Goal: Check status: Check status

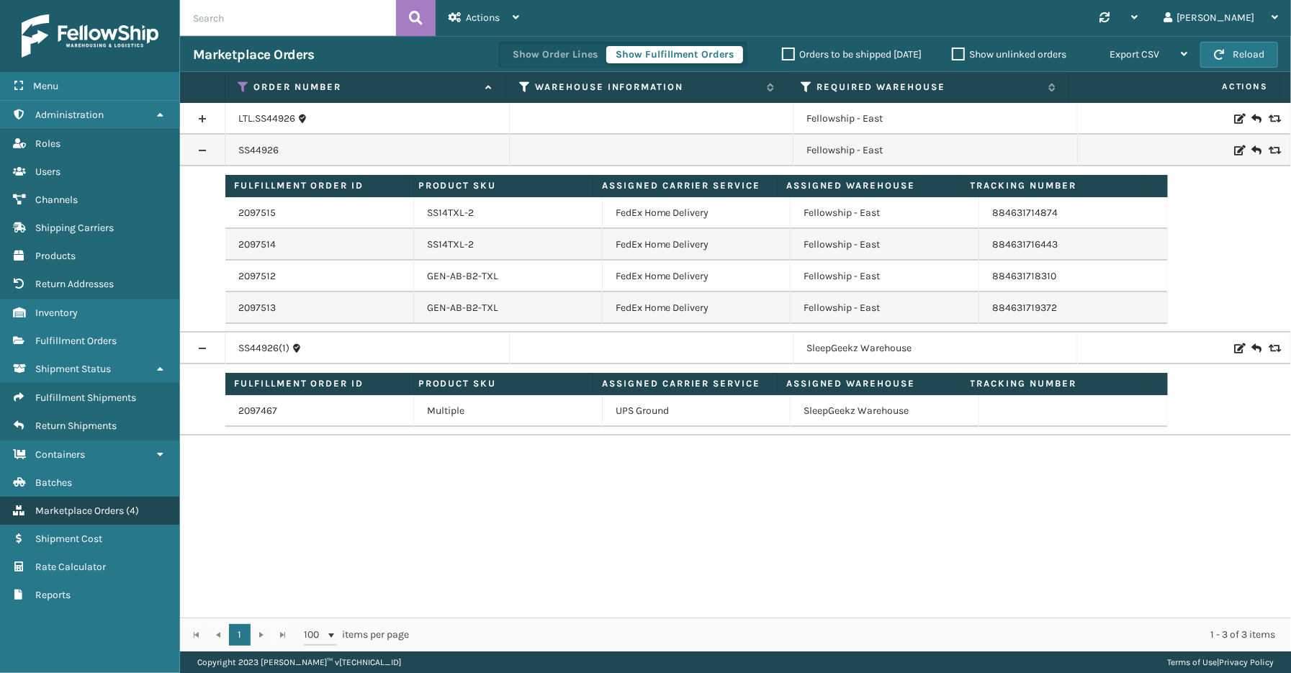
click at [72, 505] on span "Marketplace Orders" at bounding box center [79, 511] width 89 height 12
click at [246, 85] on icon at bounding box center [244, 87] width 12 height 13
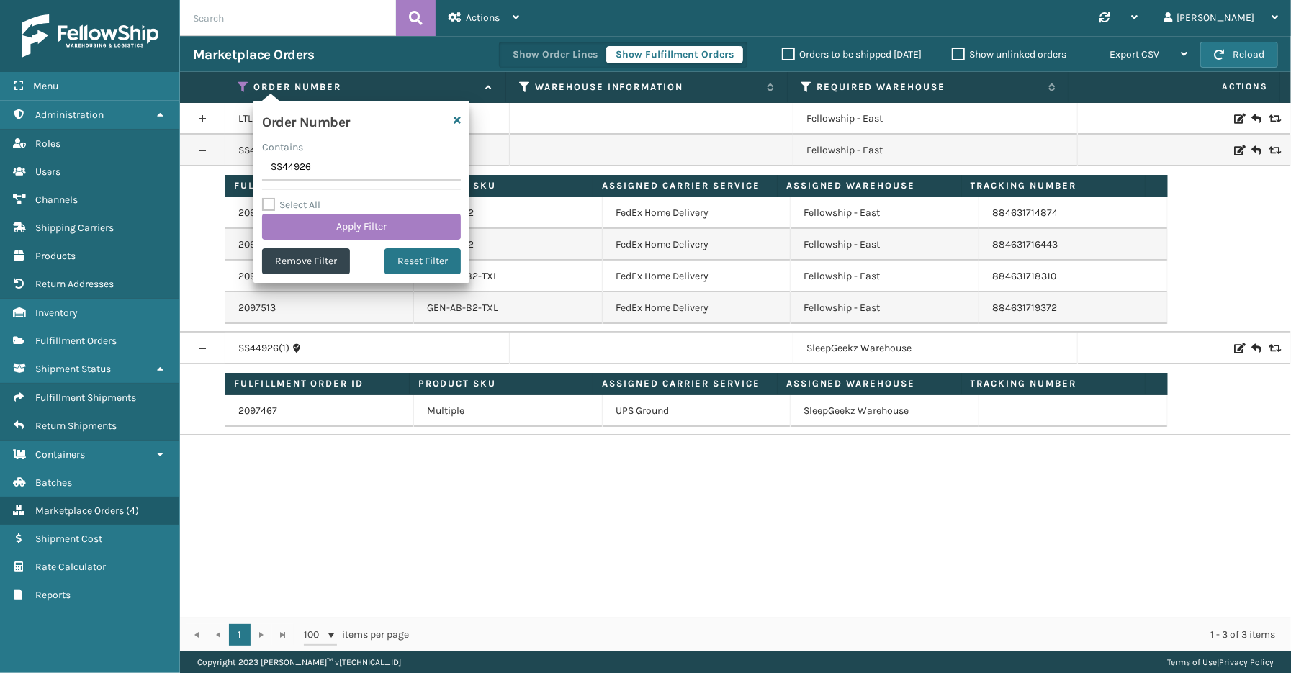
drag, startPoint x: 347, startPoint y: 173, endPoint x: 221, endPoint y: 176, distance: 126.0
click at [212, 176] on section "Marketplace Orders Show Order Lines Show Fulfillment Orders Orders to be shippe…" at bounding box center [735, 344] width 1111 height 616
type input "SS44914"
click at [332, 230] on button "Apply Filter" at bounding box center [361, 227] width 199 height 26
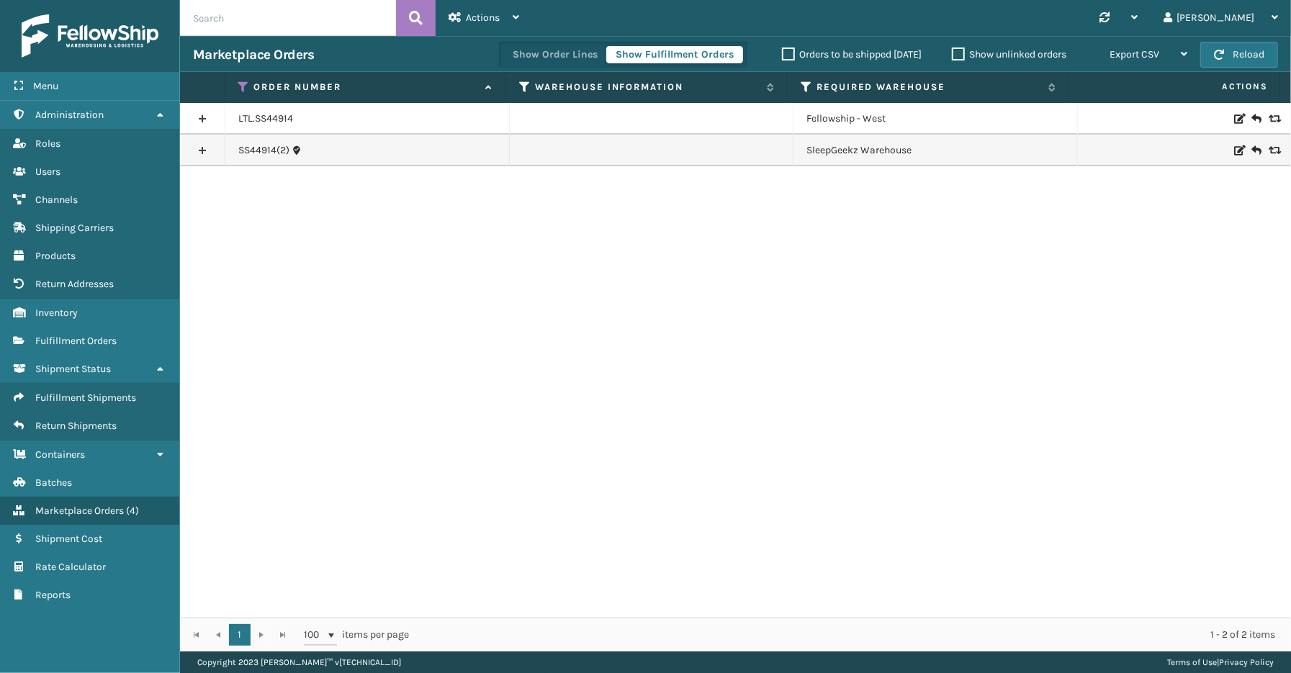
click at [194, 147] on link at bounding box center [202, 150] width 45 height 23
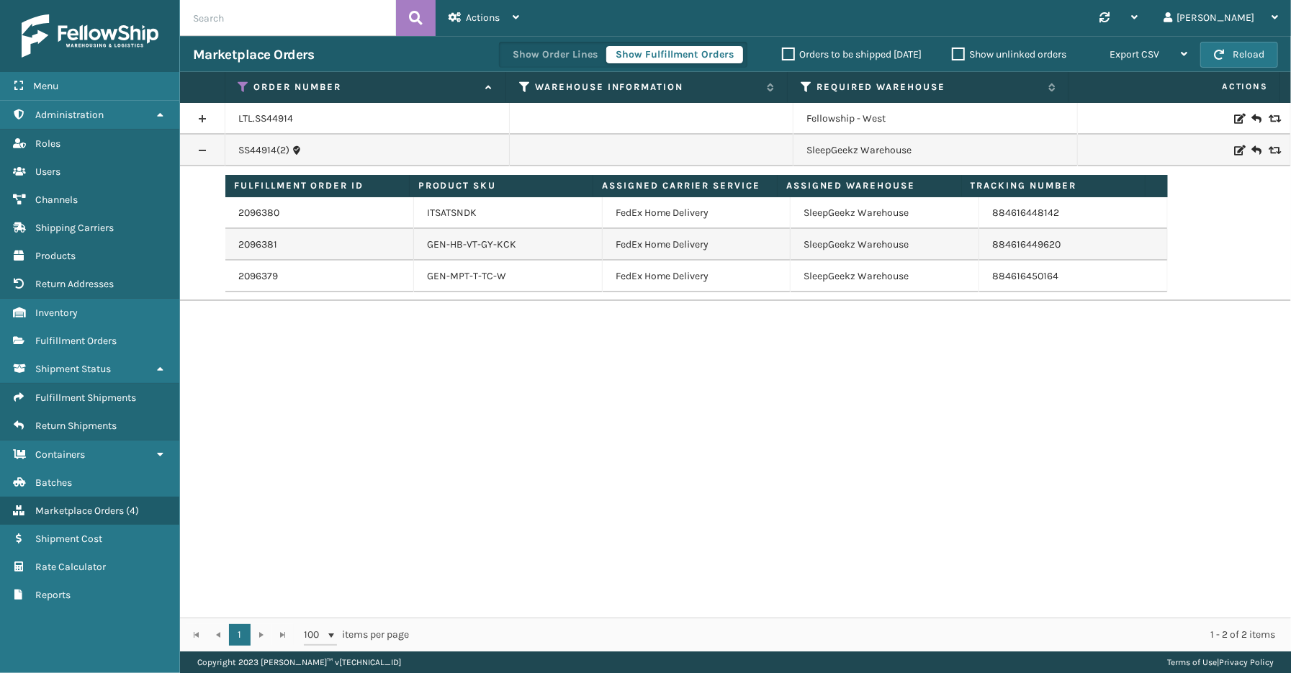
click at [204, 115] on link at bounding box center [202, 118] width 45 height 23
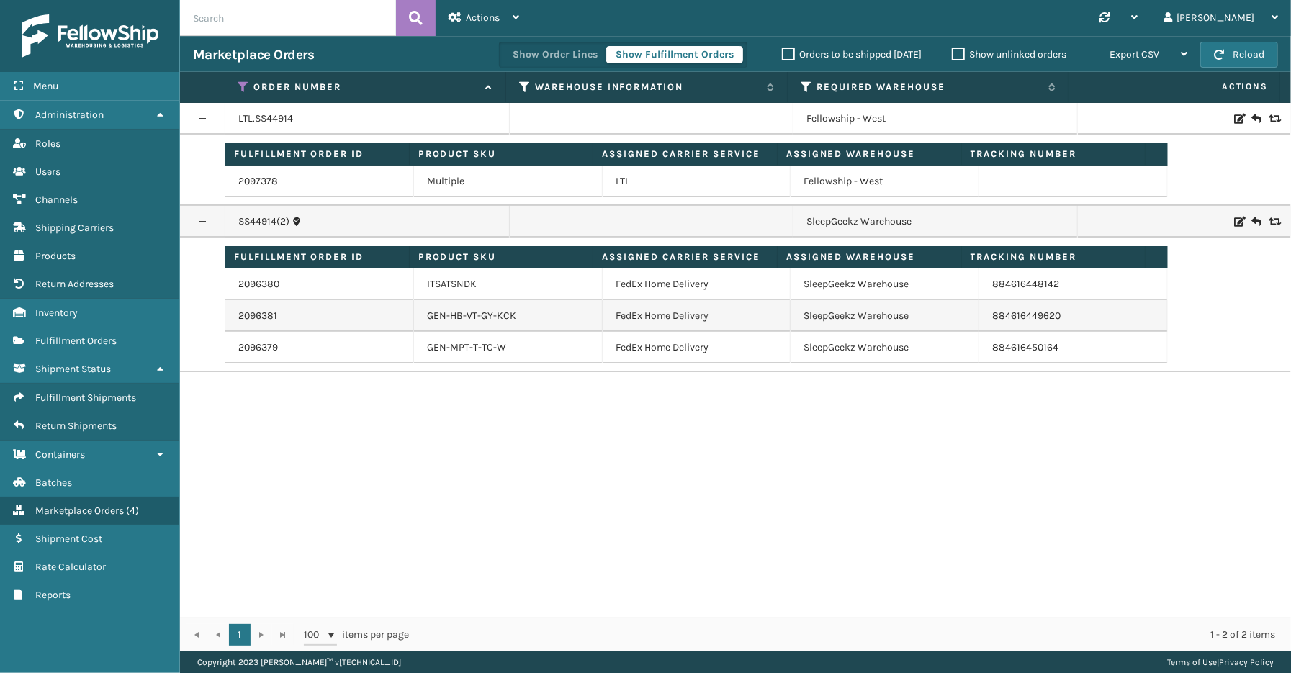
drag, startPoint x: 53, startPoint y: 659, endPoint x: 218, endPoint y: 502, distance: 228.1
click at [54, 659] on div "Menu Administration Administration Administration Roles Administration Users Ad…" at bounding box center [90, 336] width 180 height 673
